Goal: Task Accomplishment & Management: Contribute content

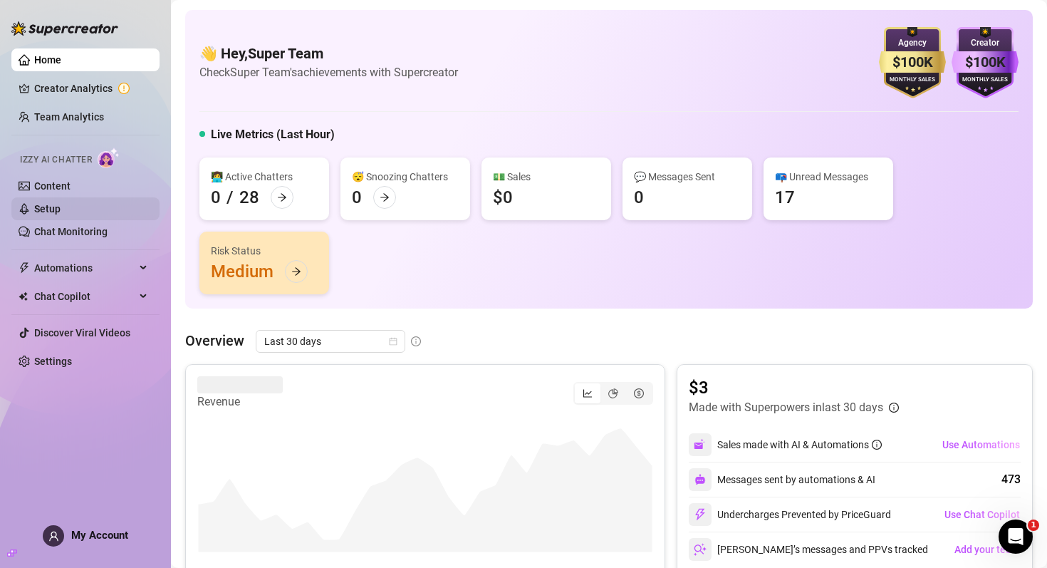
click at [61, 204] on link "Setup" at bounding box center [47, 208] width 26 height 11
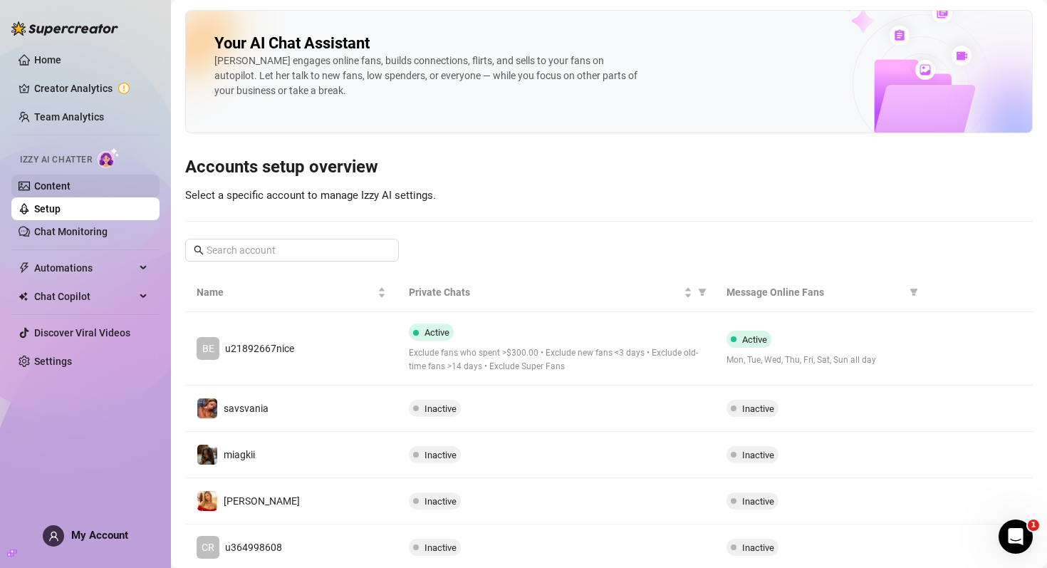
click at [71, 192] on link "Content" at bounding box center [52, 185] width 36 height 11
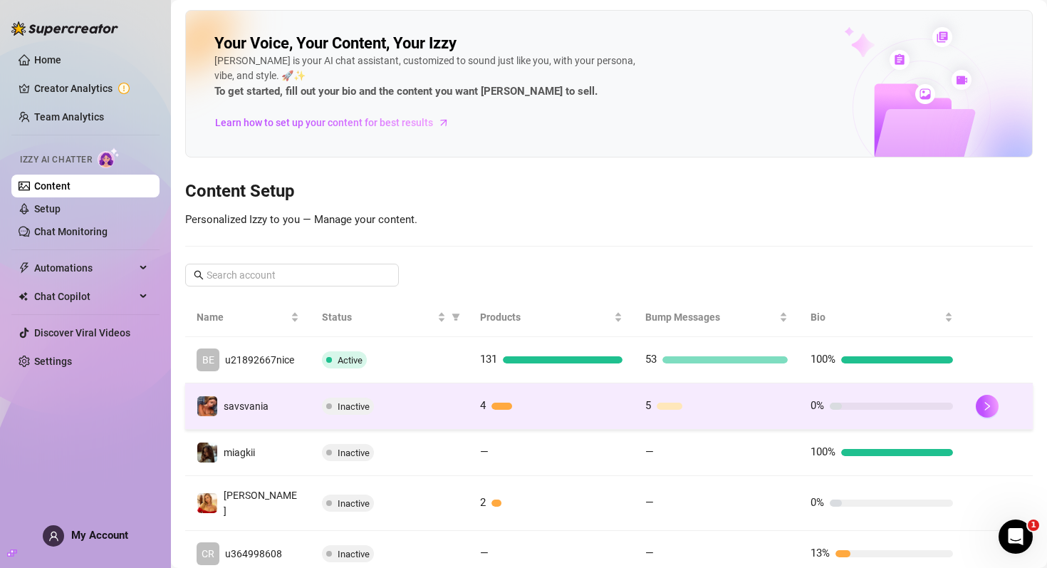
click at [287, 393] on td "savsvania" at bounding box center [247, 406] width 125 height 46
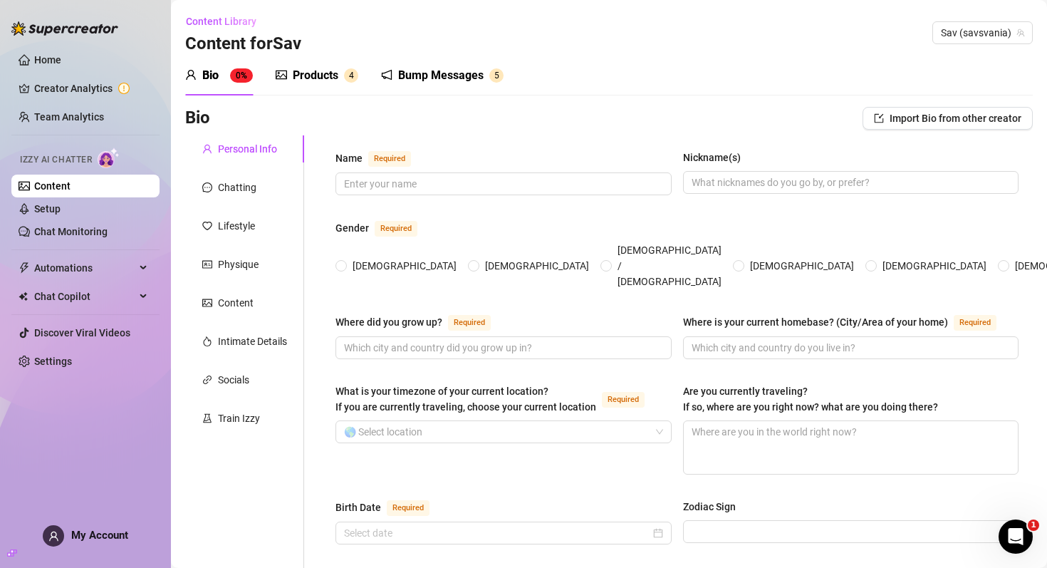
click at [303, 77] on div "Products" at bounding box center [316, 75] width 46 height 17
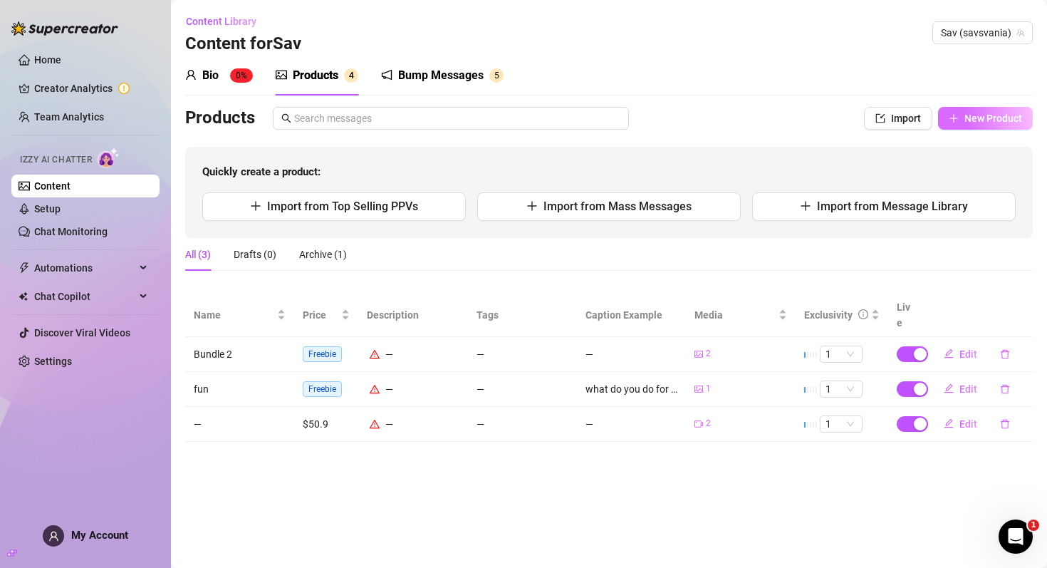
click at [961, 114] on button "New Product" at bounding box center [985, 118] width 95 height 23
type textarea "Type your message here..."
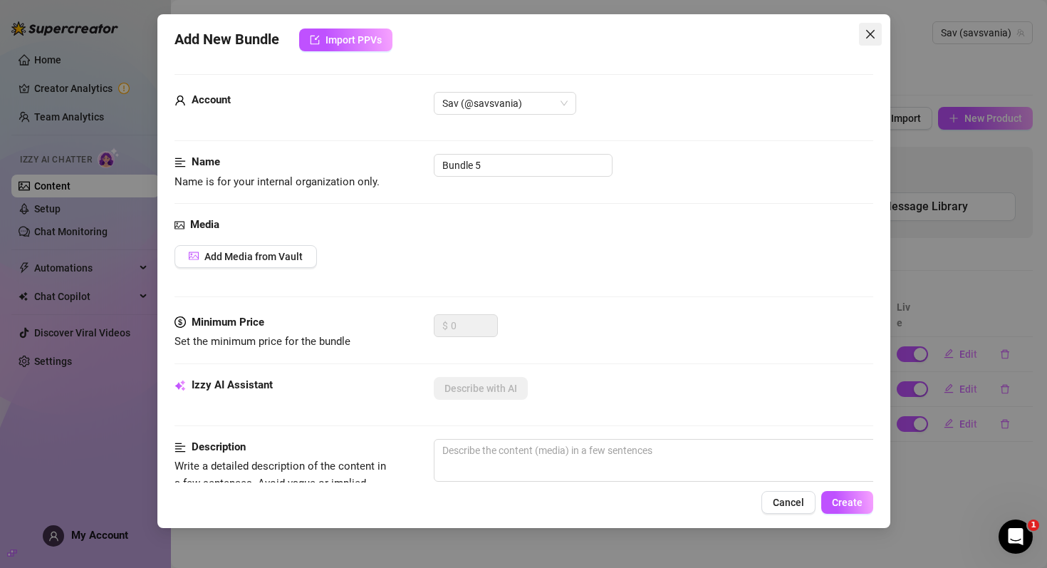
click at [873, 32] on icon "close" at bounding box center [870, 34] width 11 height 11
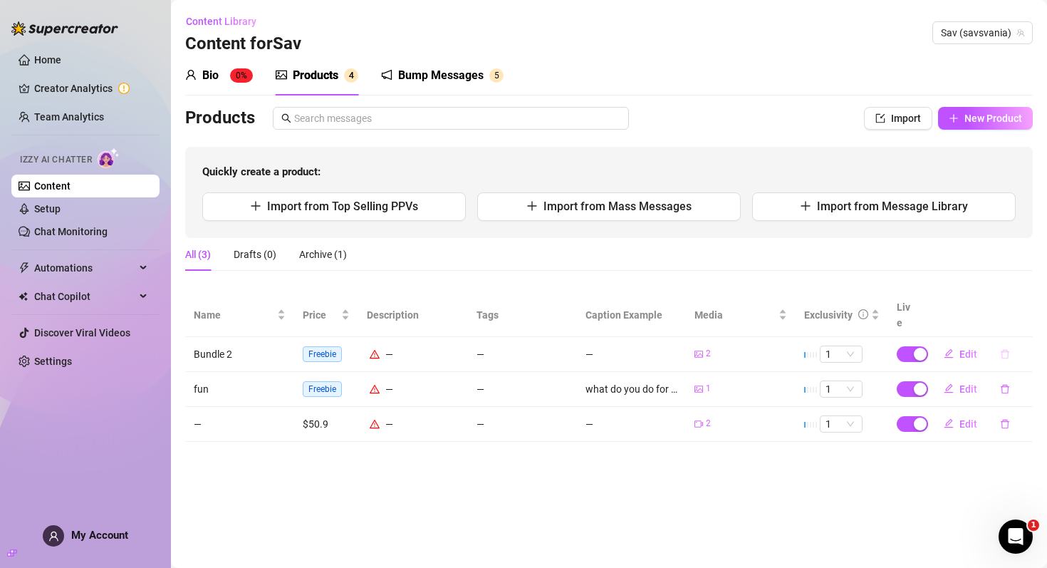
click at [1002, 349] on icon "delete" at bounding box center [1005, 354] width 10 height 10
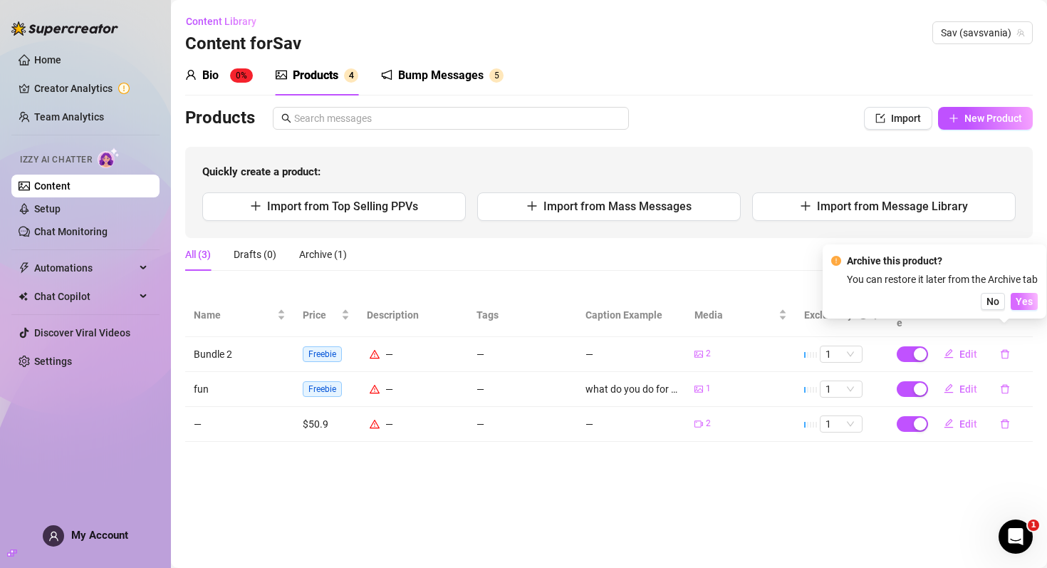
click at [1026, 304] on span "Yes" at bounding box center [1024, 301] width 17 height 11
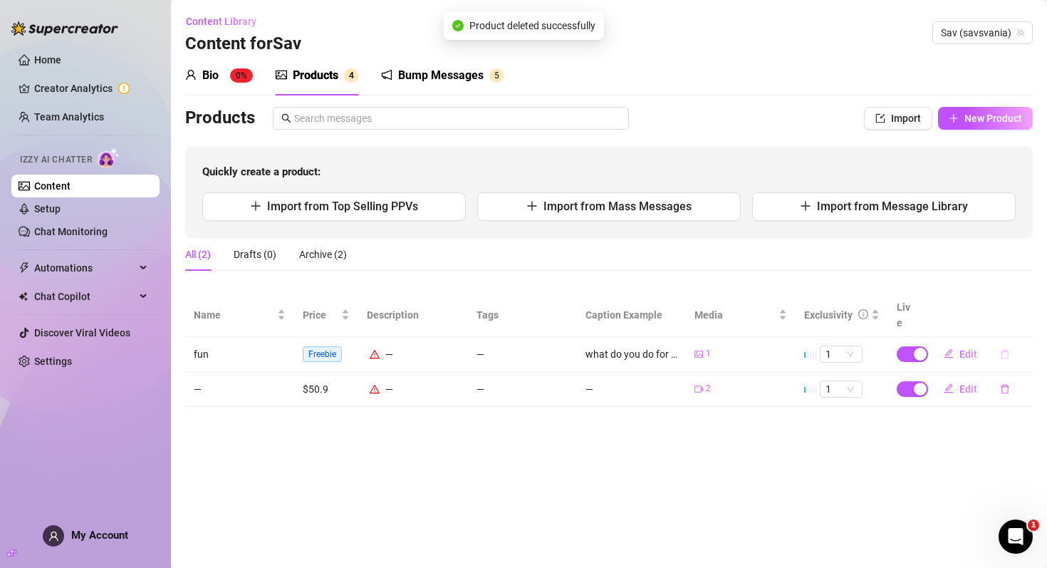
click at [1007, 343] on button "button" at bounding box center [1005, 354] width 33 height 23
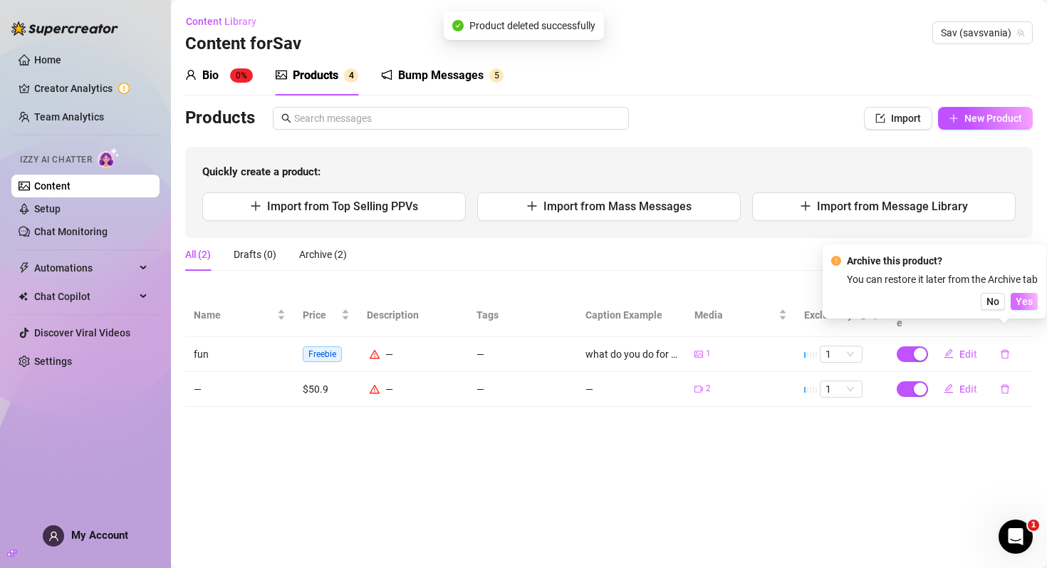
click at [1019, 298] on span "Yes" at bounding box center [1024, 301] width 17 height 11
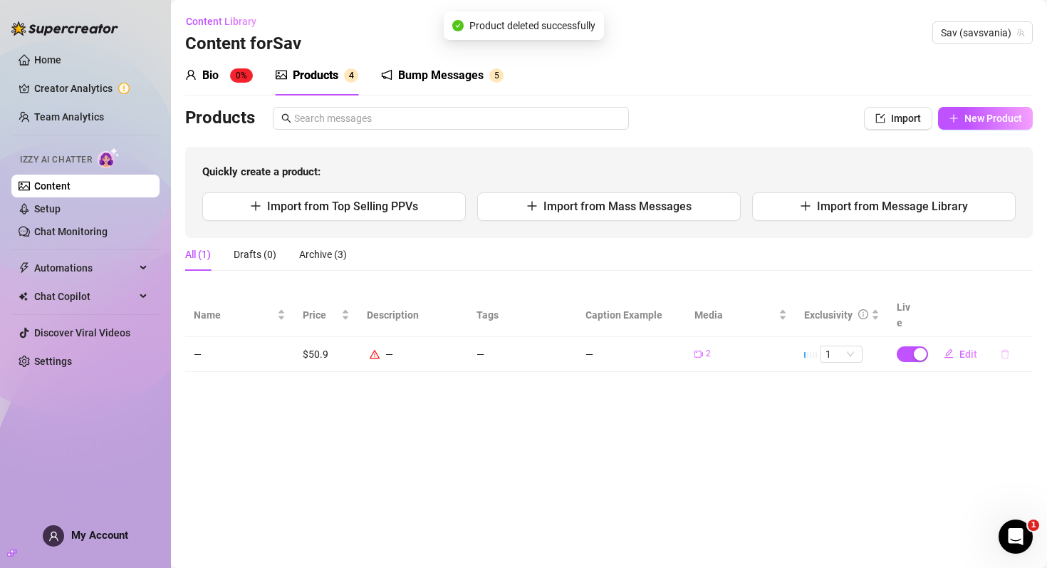
click at [1005, 349] on icon "delete" at bounding box center [1005, 354] width 10 height 10
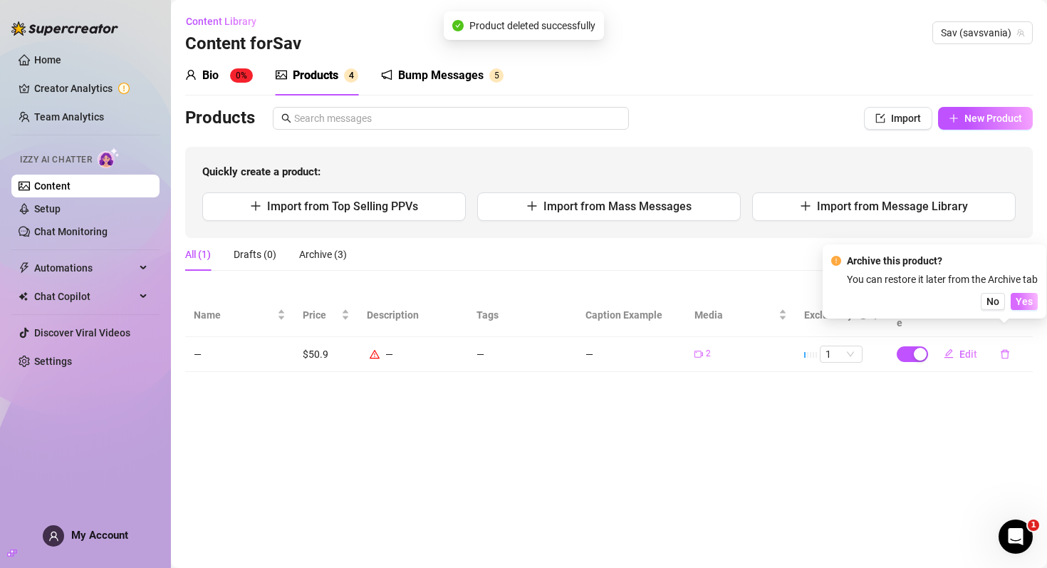
click at [1019, 301] on span "Yes" at bounding box center [1024, 301] width 17 height 11
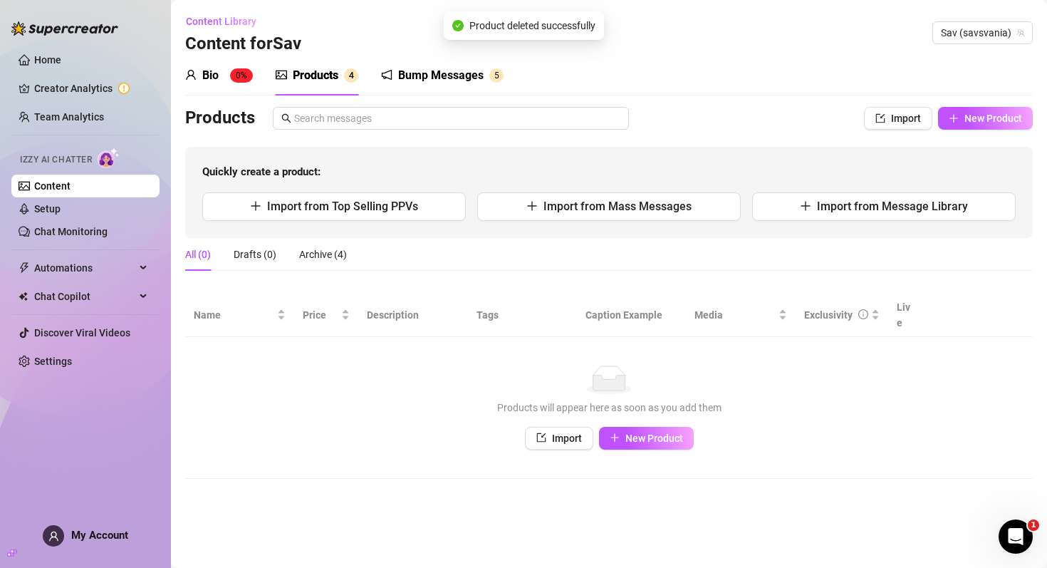
click at [419, 79] on div "Bump Messages" at bounding box center [441, 75] width 86 height 17
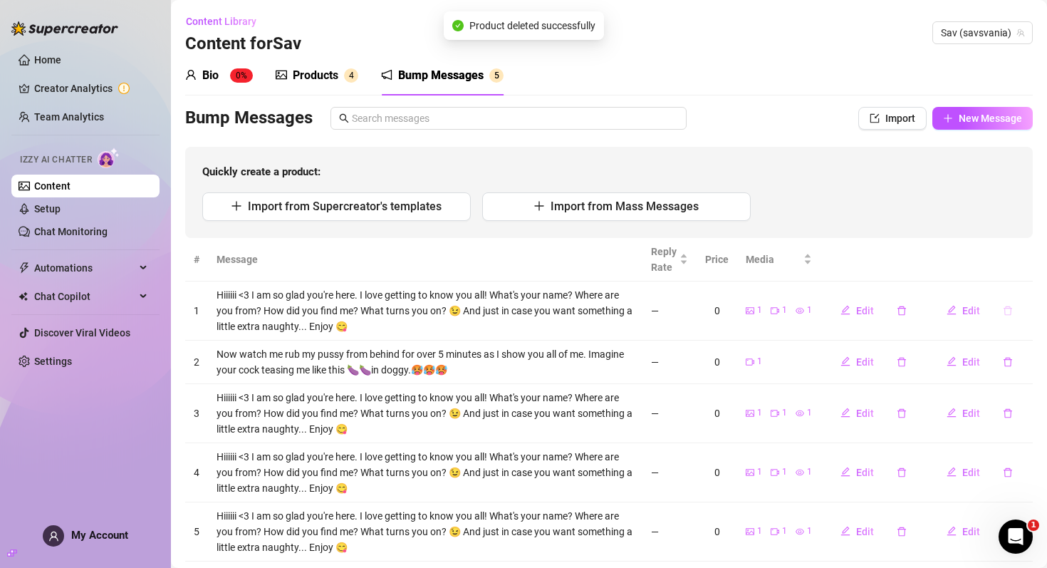
click at [1008, 307] on icon "delete" at bounding box center [1008, 310] width 9 height 9
click at [1022, 266] on button "Yes" at bounding box center [1023, 273] width 27 height 17
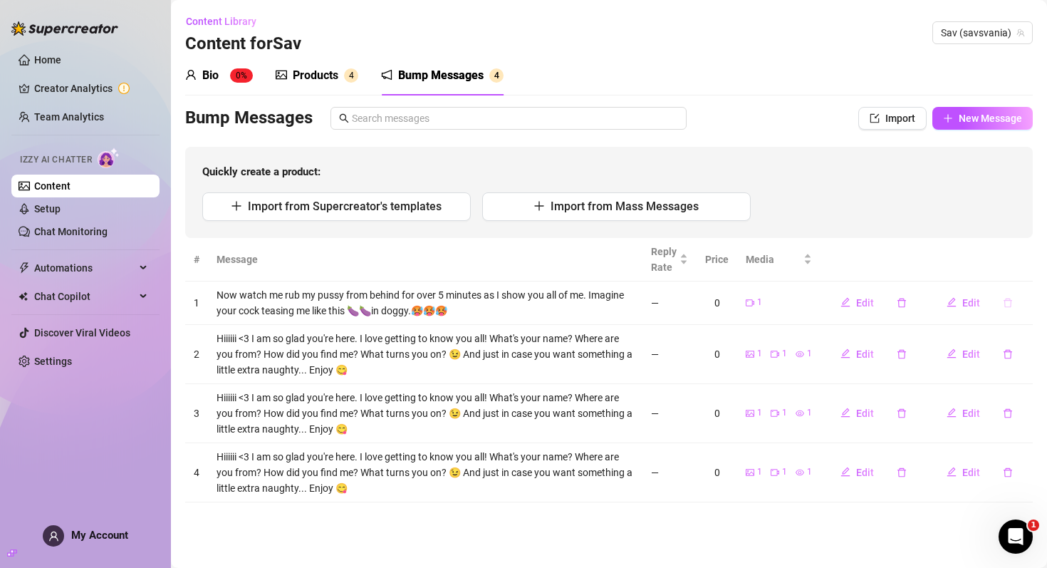
click at [1007, 304] on icon "delete" at bounding box center [1008, 303] width 10 height 10
click at [1018, 268] on span "Yes" at bounding box center [1023, 265] width 17 height 11
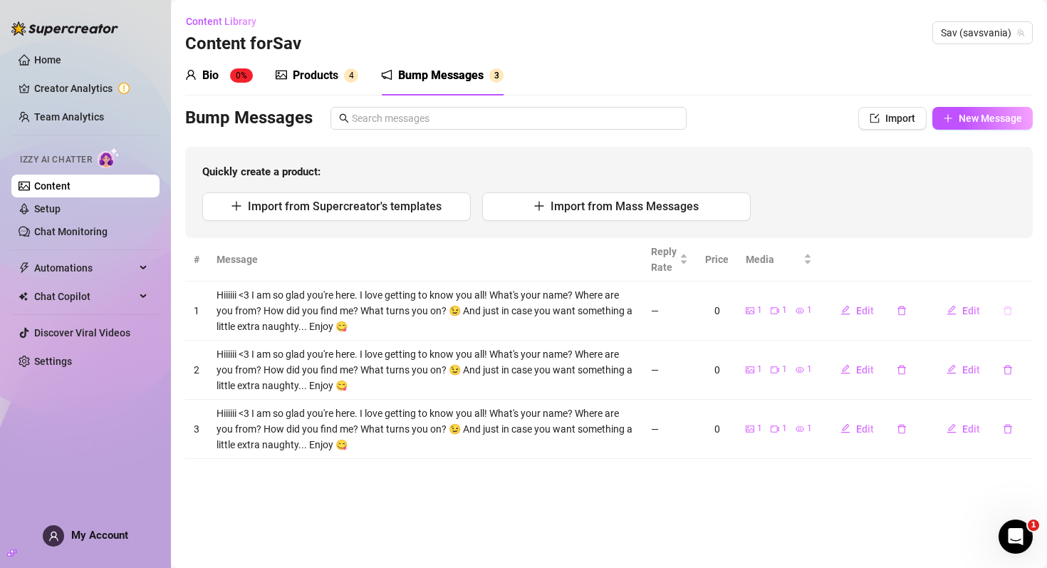
click at [1010, 306] on icon "delete" at bounding box center [1008, 311] width 10 height 10
click at [1016, 264] on div "Delete this message? No Yes" at bounding box center [982, 263] width 108 height 38
click at [1021, 271] on span "Yes" at bounding box center [1023, 273] width 17 height 11
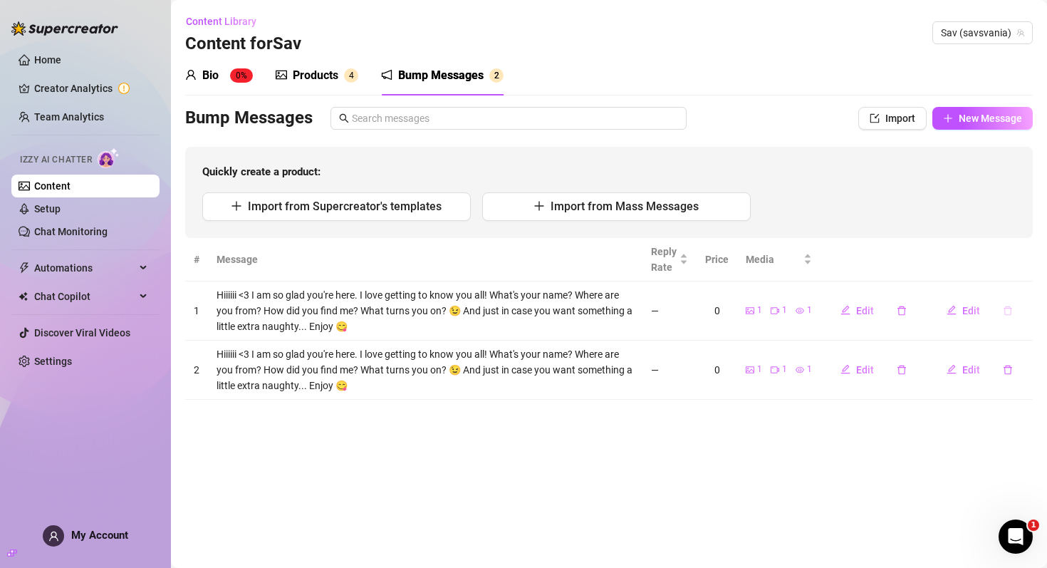
click at [1010, 310] on icon "delete" at bounding box center [1008, 311] width 10 height 10
click at [1022, 273] on span "Yes" at bounding box center [1023, 273] width 17 height 11
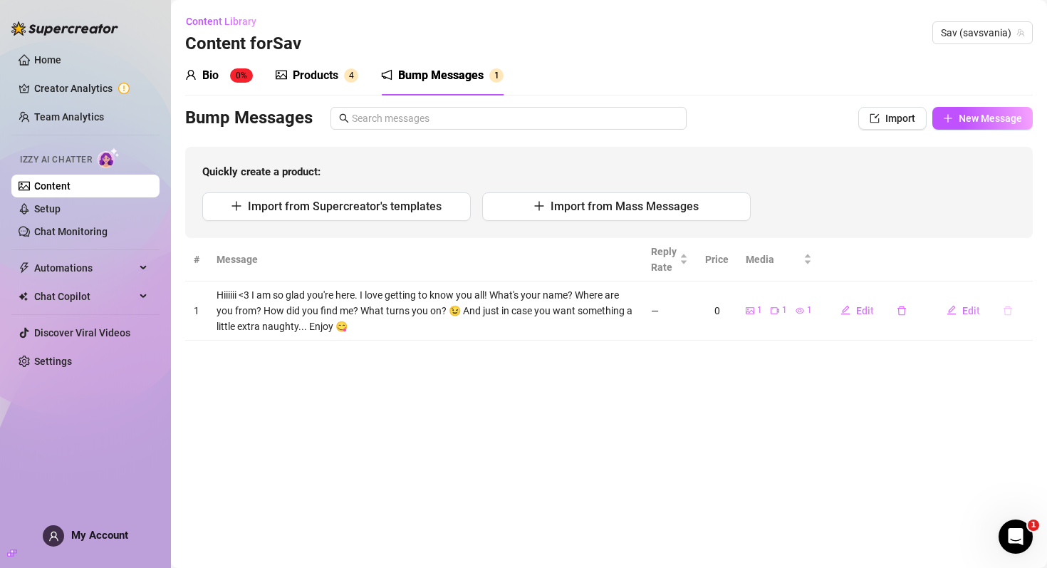
click at [1010, 313] on icon "delete" at bounding box center [1008, 311] width 10 height 10
click at [871, 341] on main "Content Library Content for Sav Sav (savsvania) Bio 0% Products 4 Bump Messages…" at bounding box center [609, 284] width 876 height 568
click at [903, 311] on icon "delete" at bounding box center [902, 311] width 10 height 10
click at [933, 275] on button "Yes" at bounding box center [942, 273] width 27 height 17
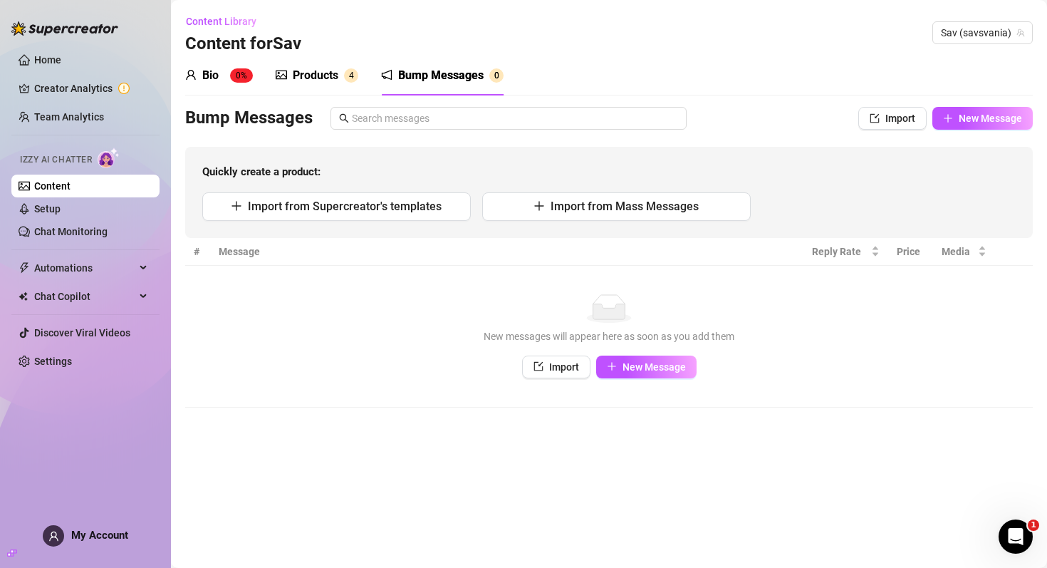
click at [314, 74] on div "Products" at bounding box center [316, 75] width 46 height 17
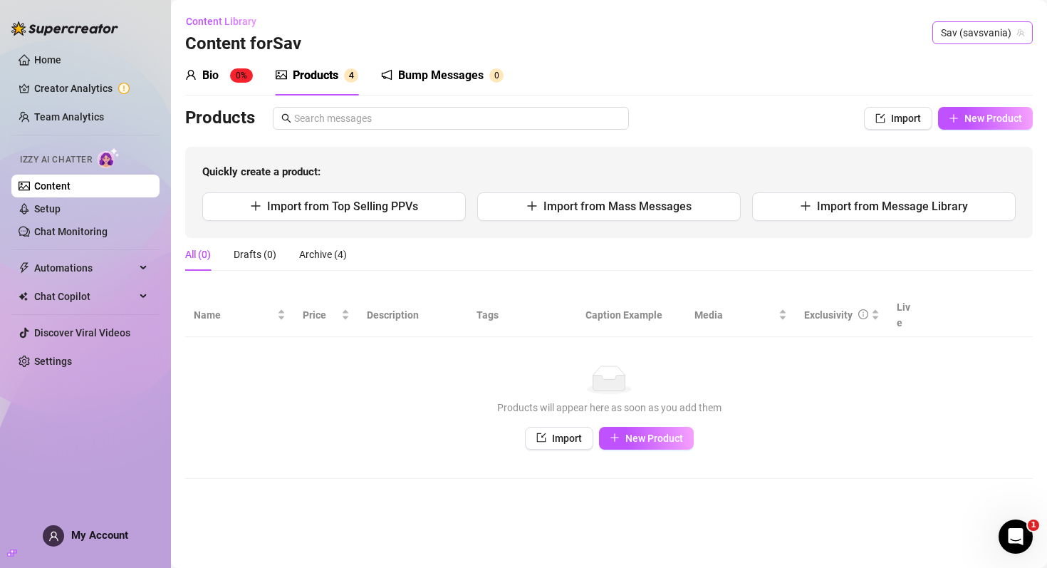
click at [996, 27] on span "Sav (savsvania)" at bounding box center [982, 32] width 83 height 21
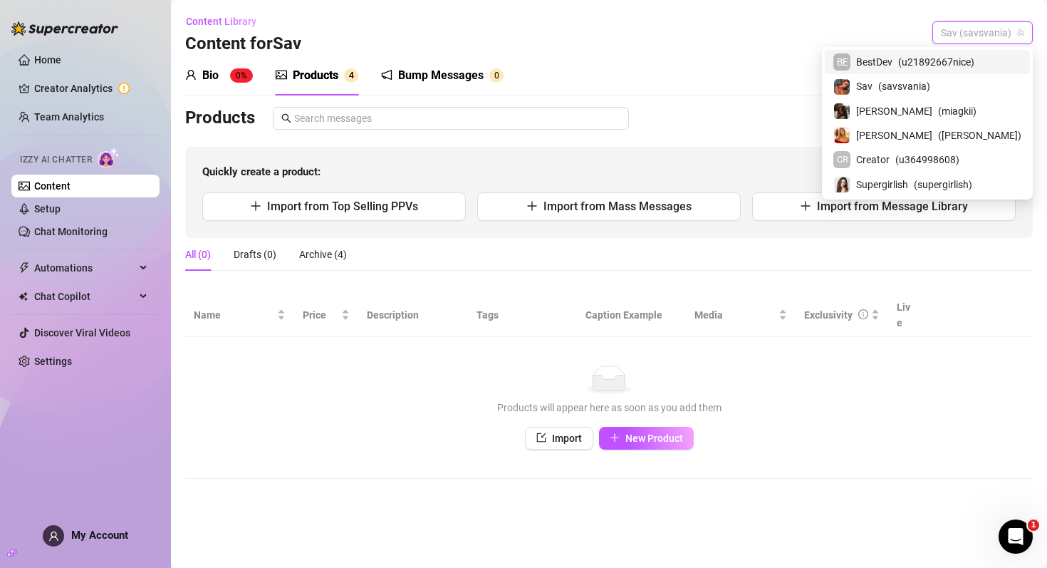
click at [893, 68] on span "BestDev" at bounding box center [874, 62] width 36 height 16
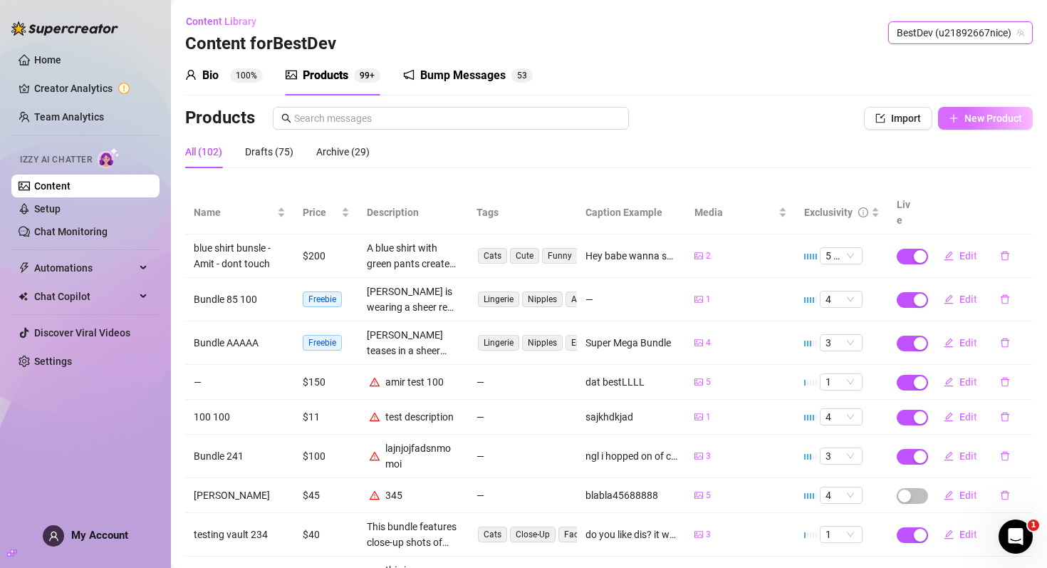
click at [973, 120] on span "New Product" at bounding box center [994, 118] width 58 height 11
type textarea "Type your message here..."
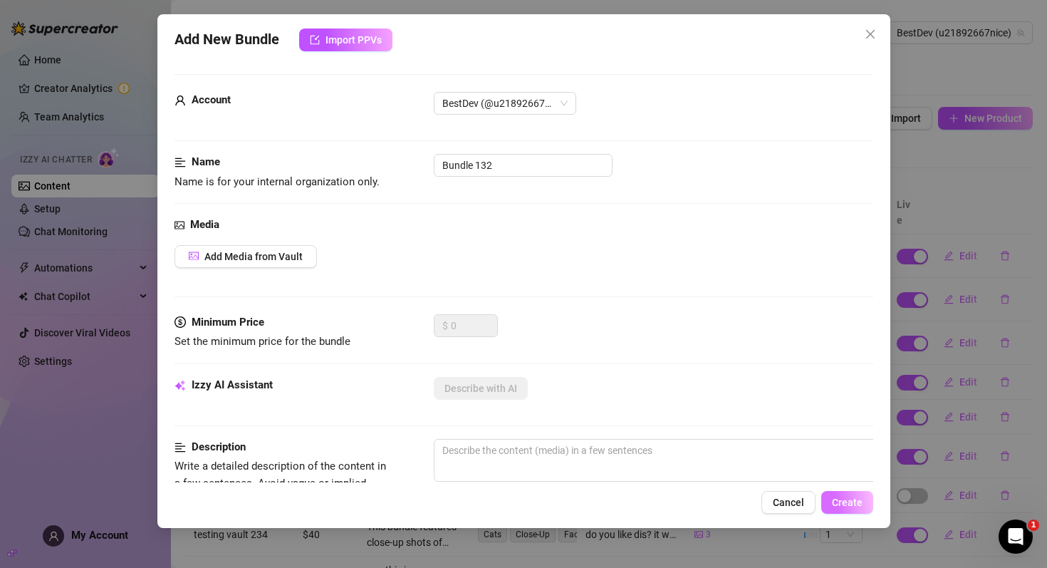
click at [839, 497] on span "Create" at bounding box center [847, 502] width 31 height 11
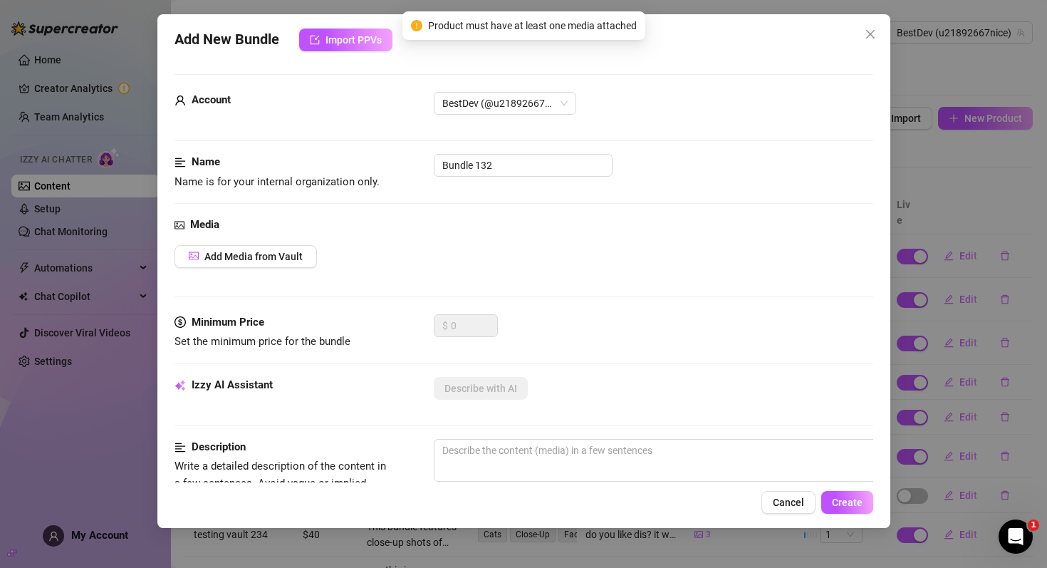
click at [627, 27] on span "Product must have at least one media attached" at bounding box center [532, 26] width 209 height 16
click at [254, 249] on button "Add Media from Vault" at bounding box center [246, 256] width 143 height 23
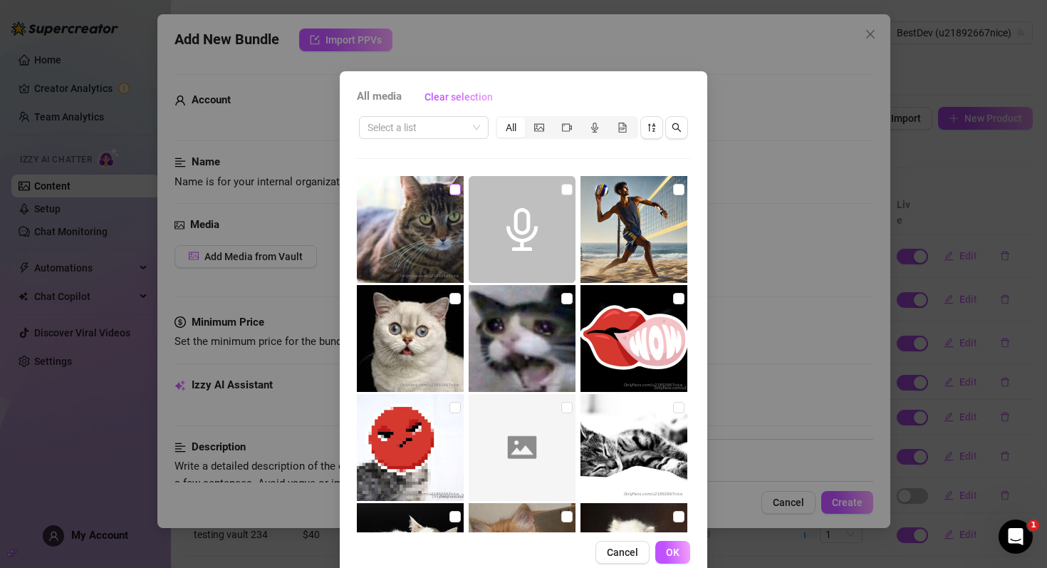
click at [457, 192] on input "checkbox" at bounding box center [455, 189] width 11 height 11
checkbox input "true"
click at [684, 555] on button "OK" at bounding box center [673, 552] width 35 height 23
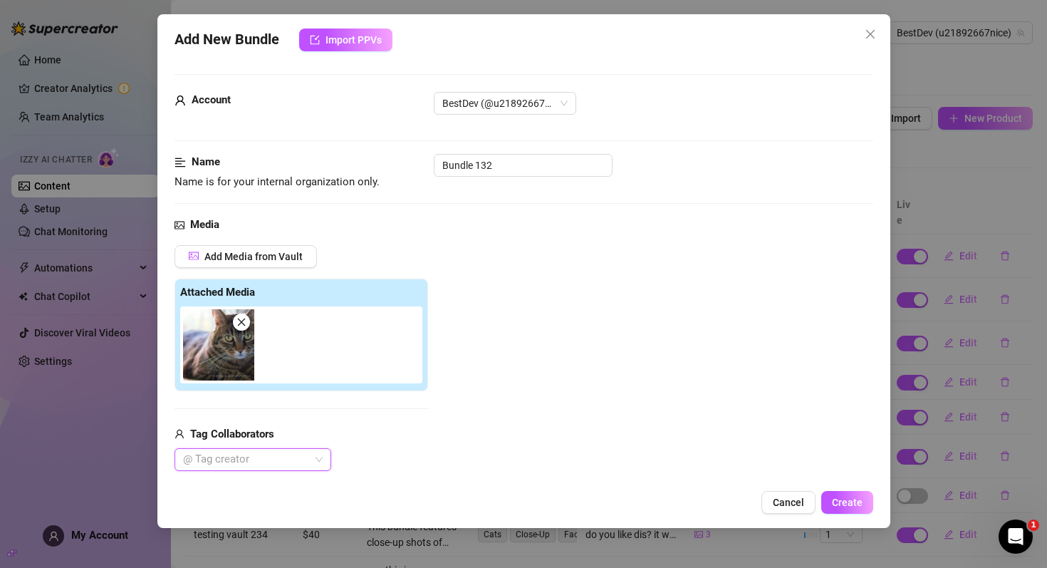
scroll to position [4, 0]
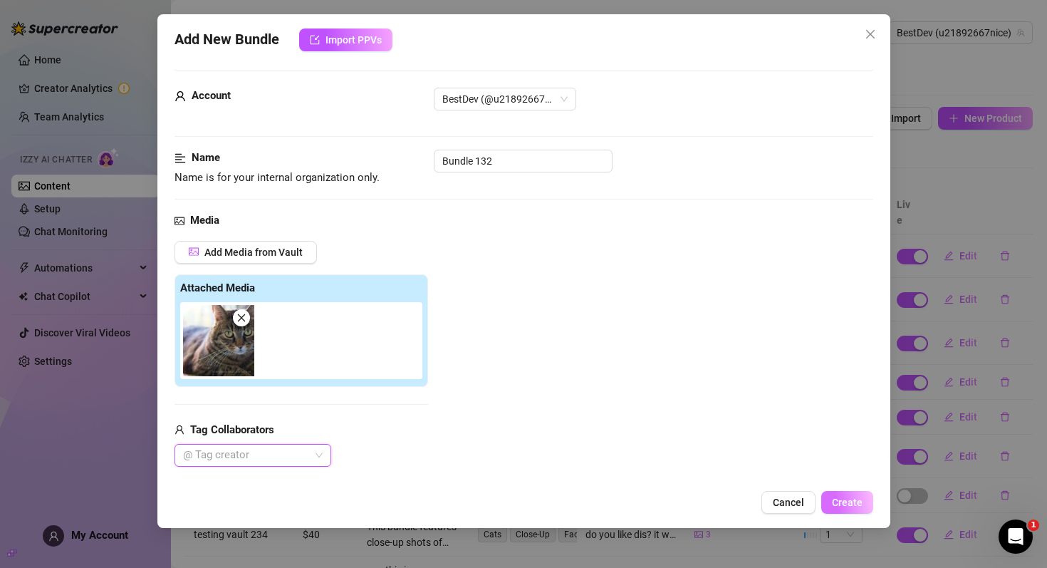
click at [848, 499] on span "Create" at bounding box center [847, 502] width 31 height 11
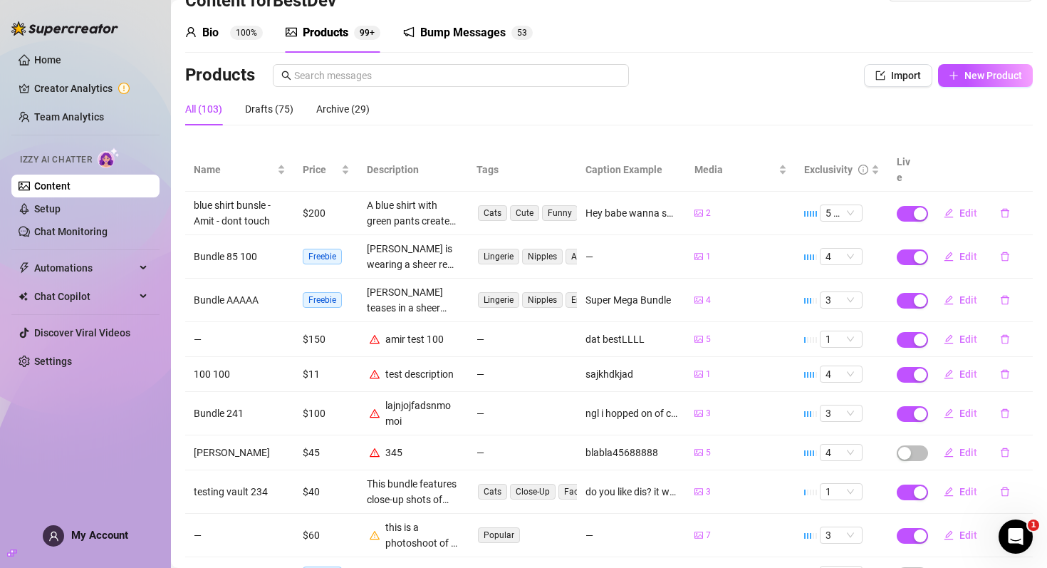
scroll to position [0, 0]
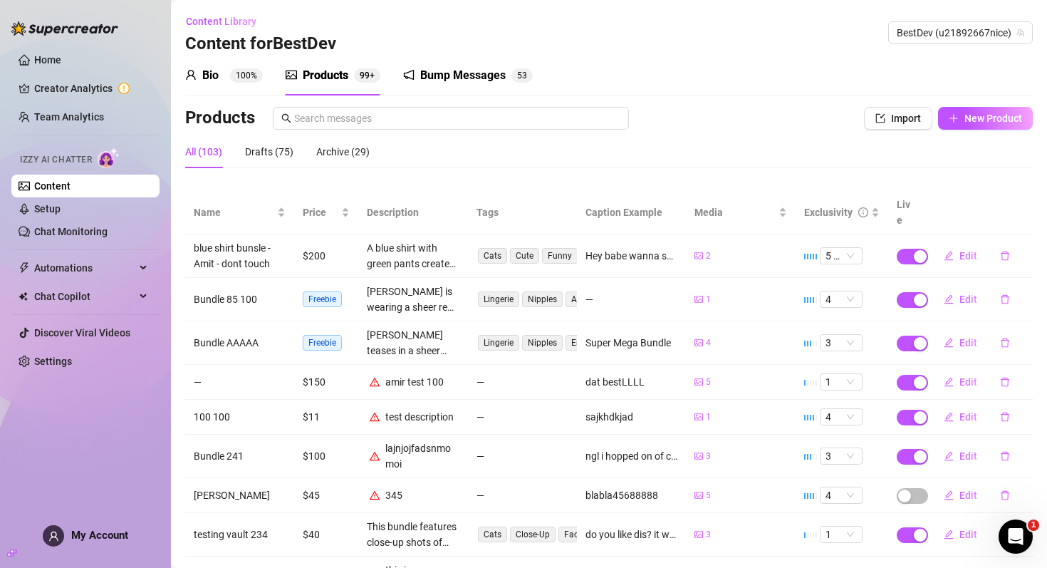
click at [672, 101] on div "Bio 100% Products 99+ Bump Messages 5 3 Bio Import Bio from other creator Perso…" at bounding box center [609, 365] width 848 height 619
click at [674, 78] on div "Bio 100% Products 99+ Bump Messages 5 3" at bounding box center [609, 76] width 848 height 40
